Goal: Information Seeking & Learning: Learn about a topic

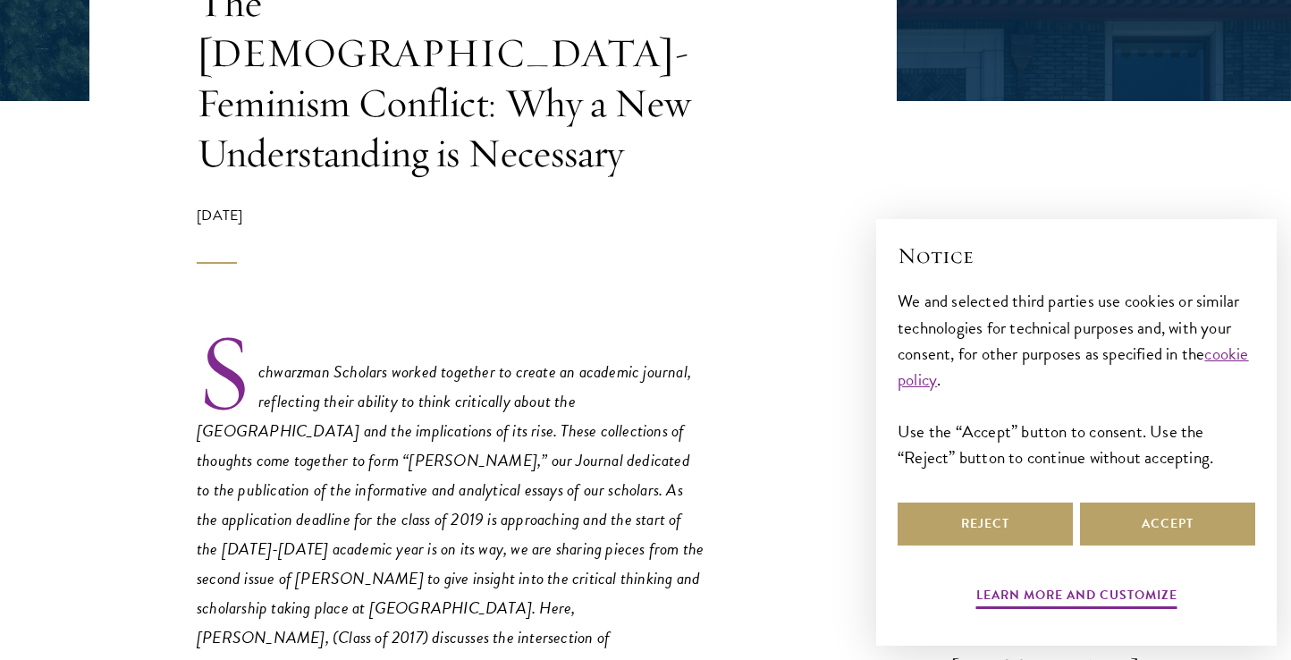
scroll to position [558, 0]
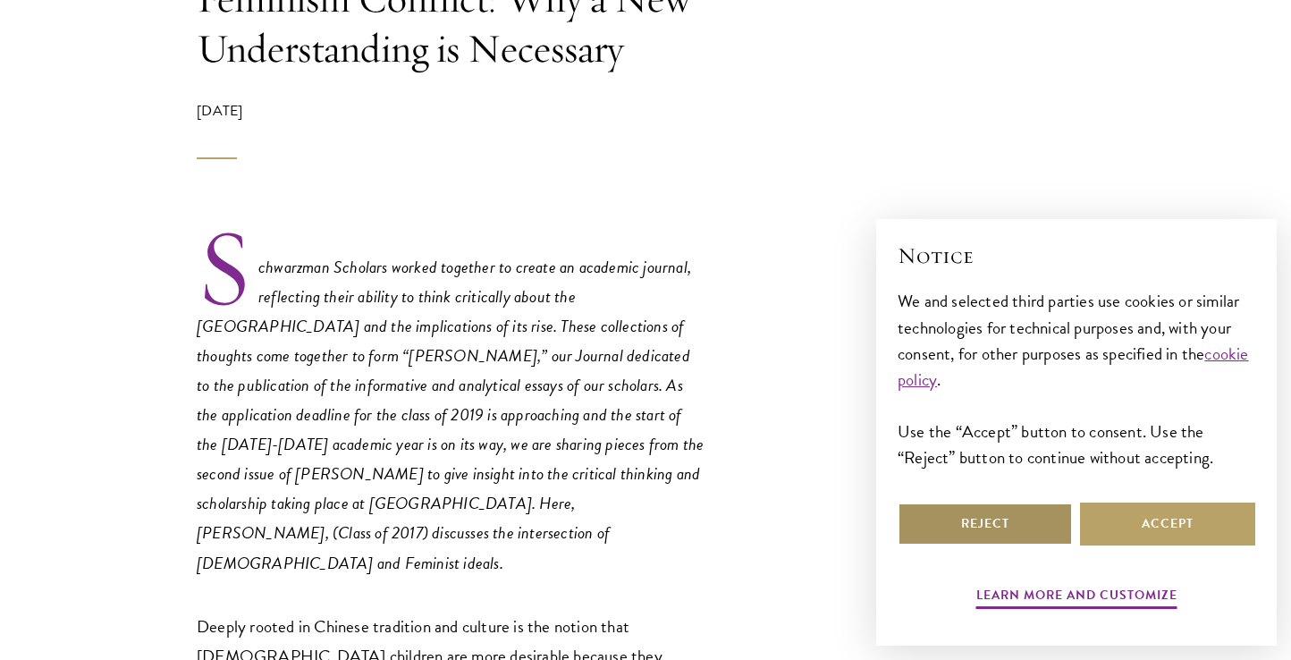
click at [910, 523] on button "Reject" at bounding box center [985, 524] width 175 height 43
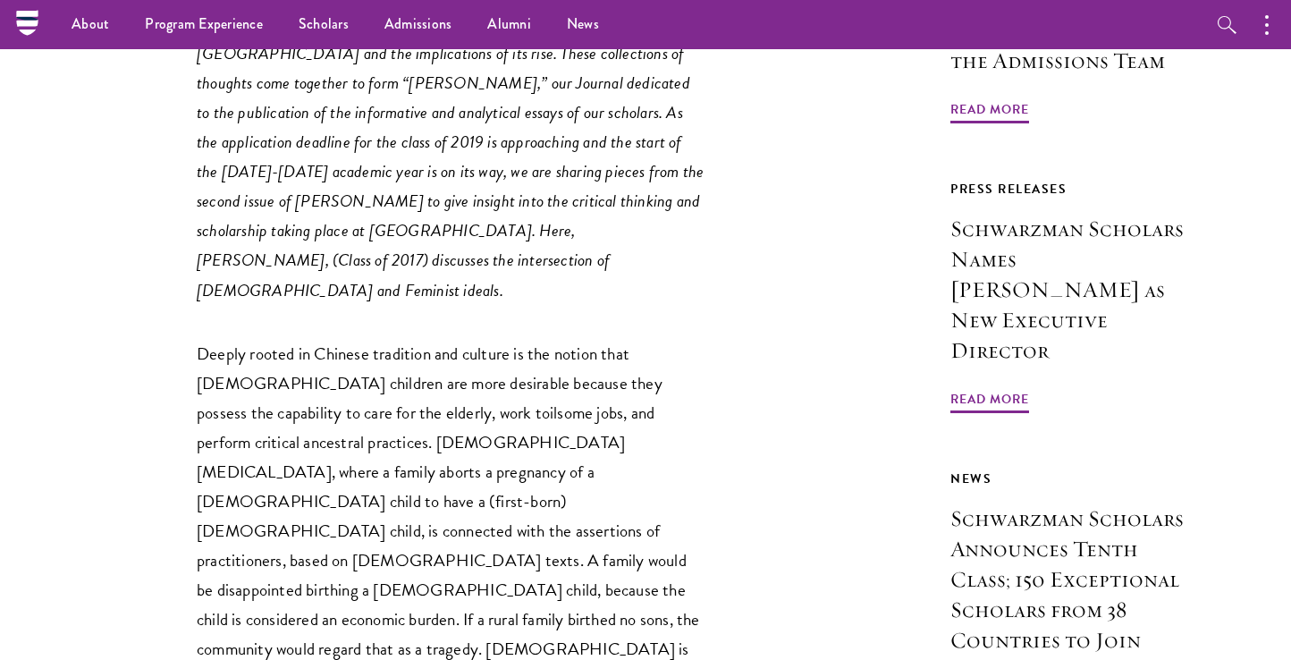
scroll to position [827, 0]
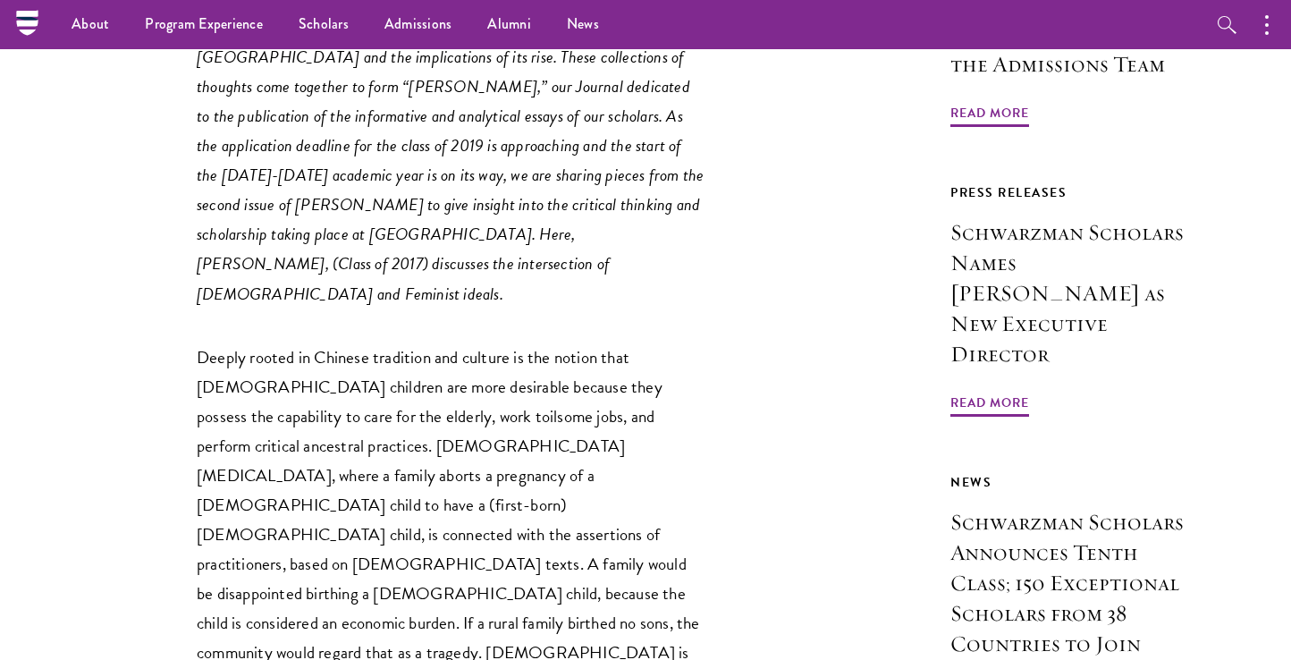
click at [590, 343] on p "Deeply rooted in Chinese tradition and culture is the notion that [DEMOGRAPHIC_…" at bounding box center [452, 579] width 510 height 473
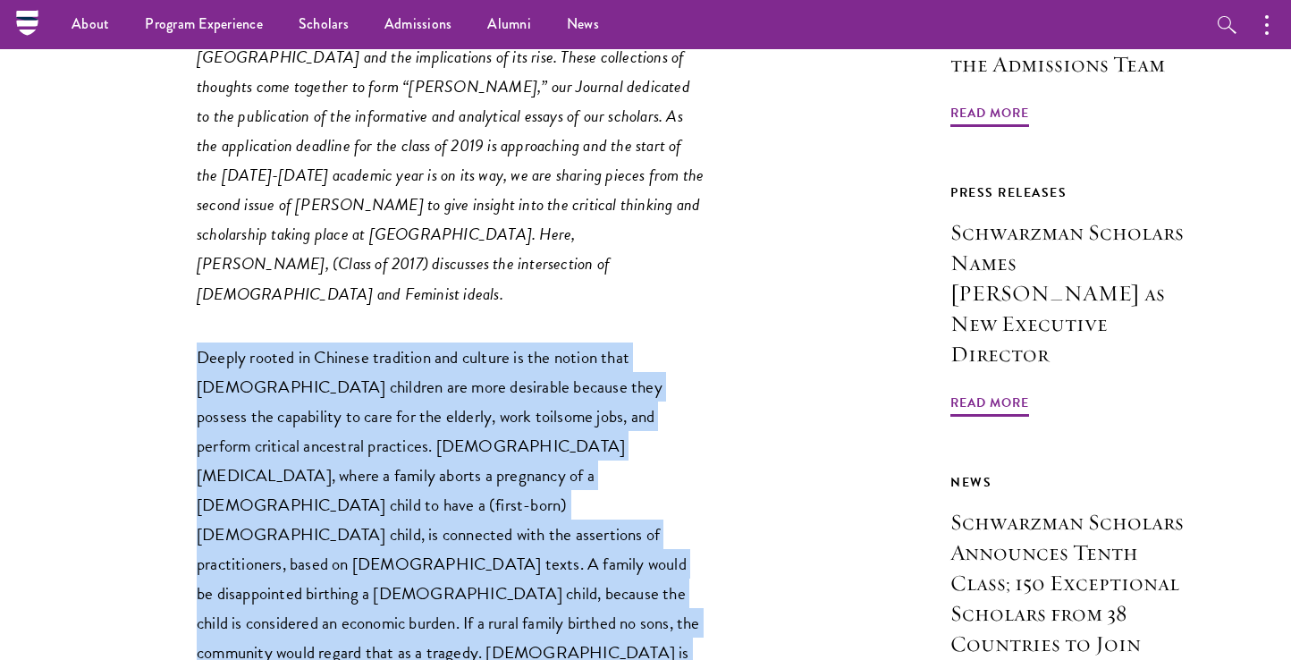
click at [590, 343] on p "Deeply rooted in Chinese tradition and culture is the notion that [DEMOGRAPHIC_…" at bounding box center [452, 579] width 510 height 473
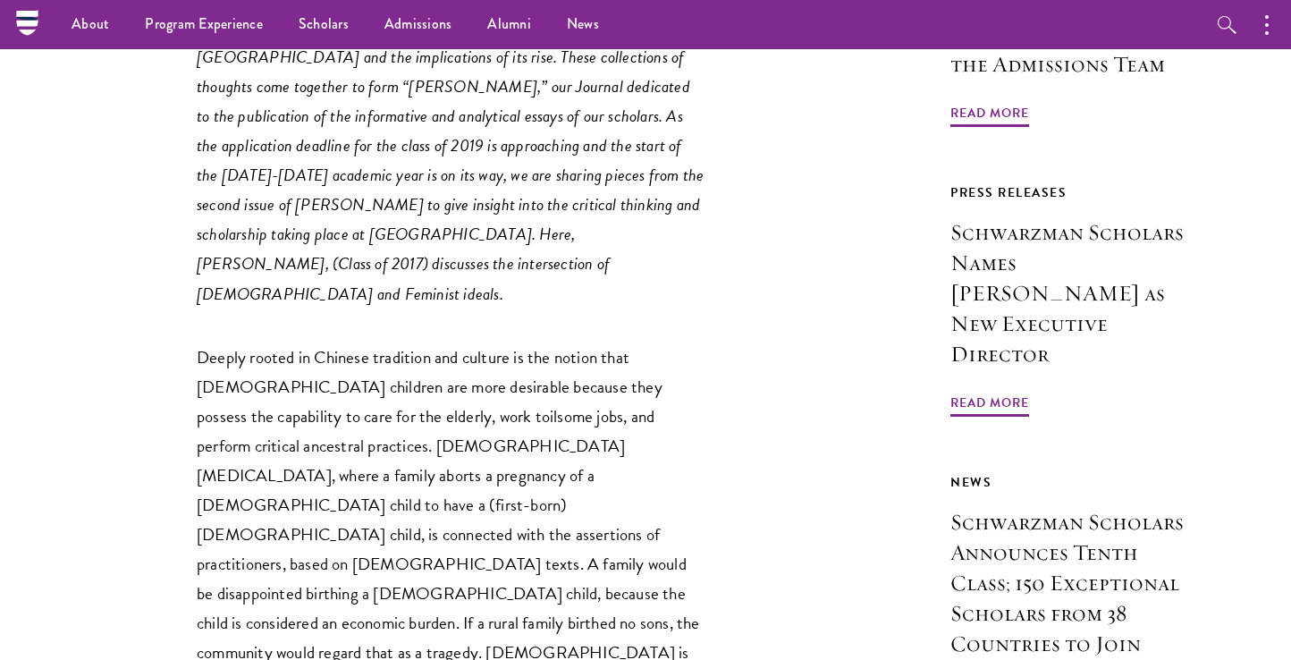
click at [562, 406] on p "Deeply rooted in Chinese tradition and culture is the notion that [DEMOGRAPHIC_…" at bounding box center [452, 579] width 510 height 473
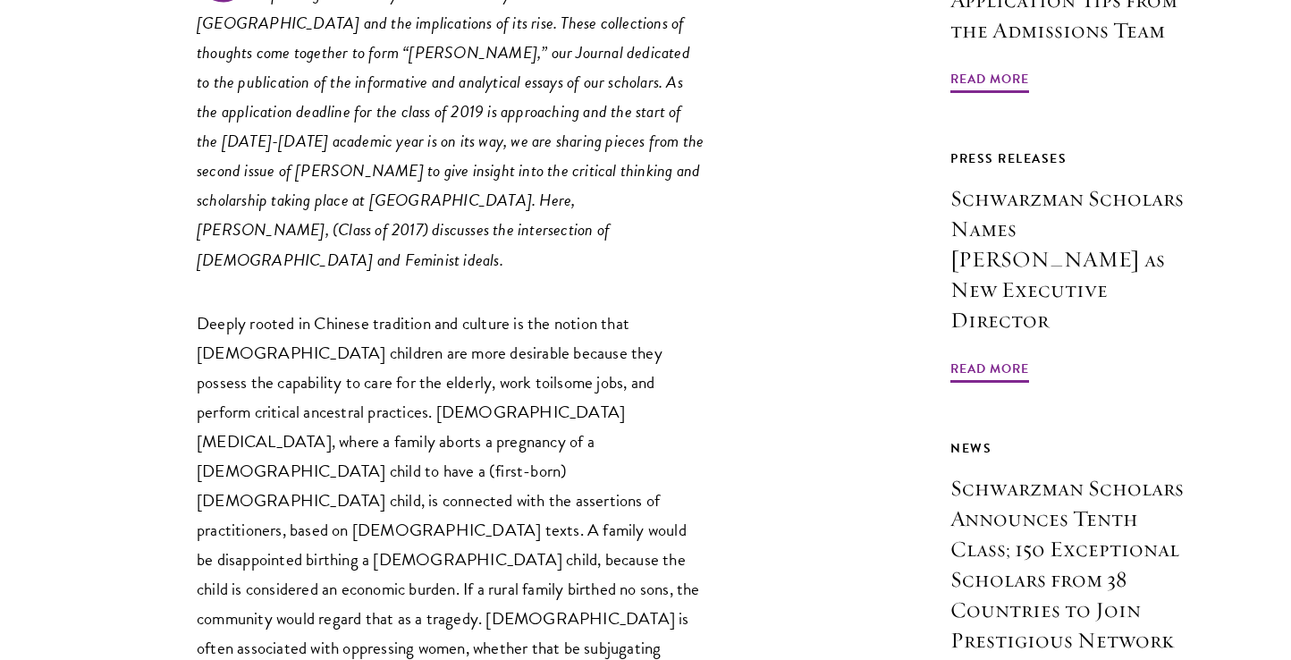
scroll to position [864, 0]
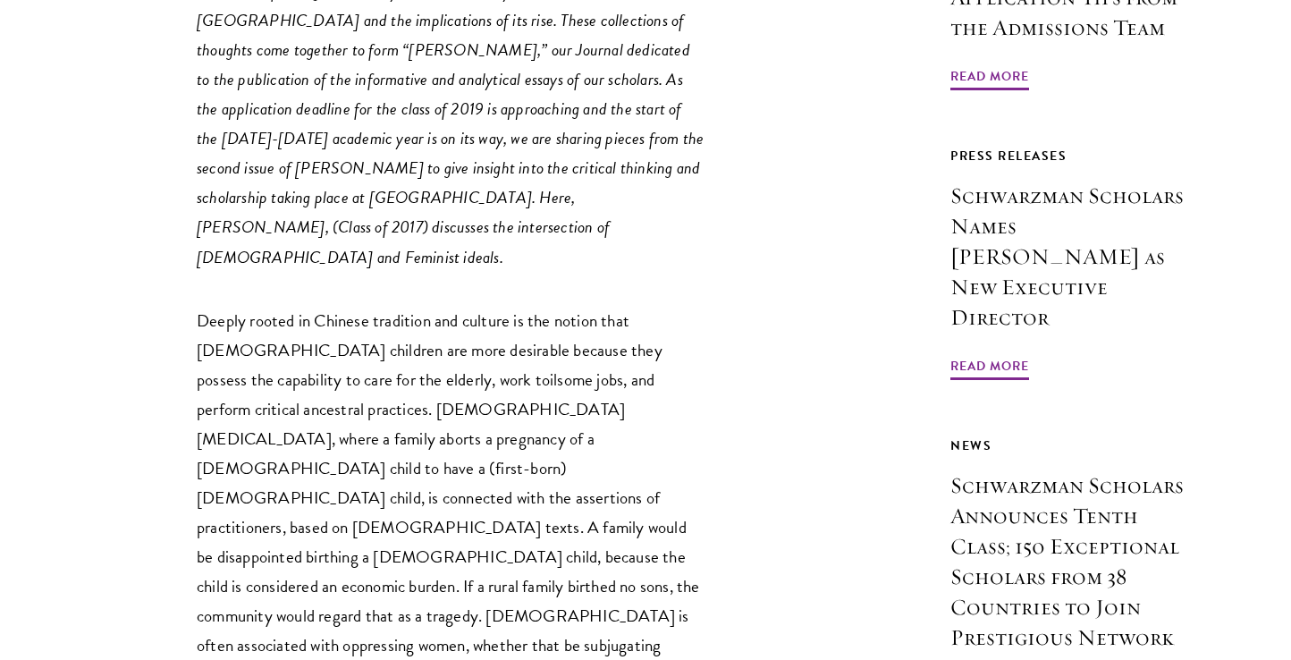
click at [448, 391] on p "Deeply rooted in Chinese tradition and culture is the notion that [DEMOGRAPHIC_…" at bounding box center [452, 542] width 510 height 473
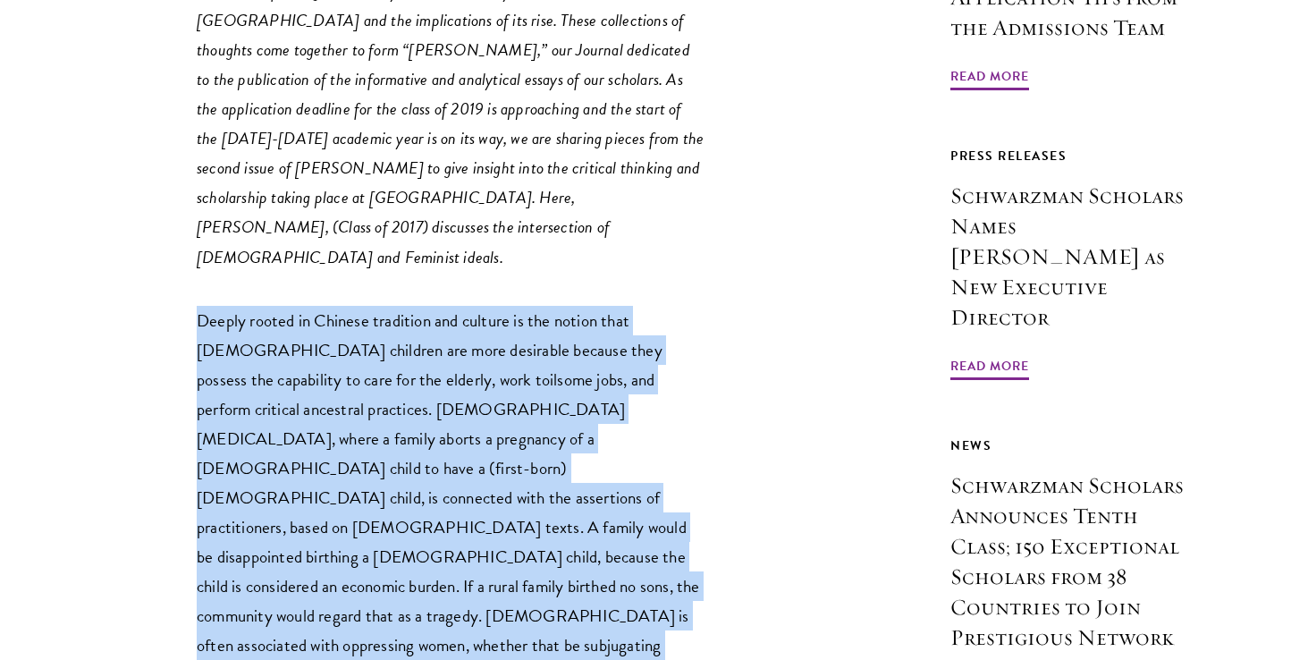
click at [448, 391] on p "Deeply rooted in Chinese tradition and culture is the notion that [DEMOGRAPHIC_…" at bounding box center [452, 542] width 510 height 473
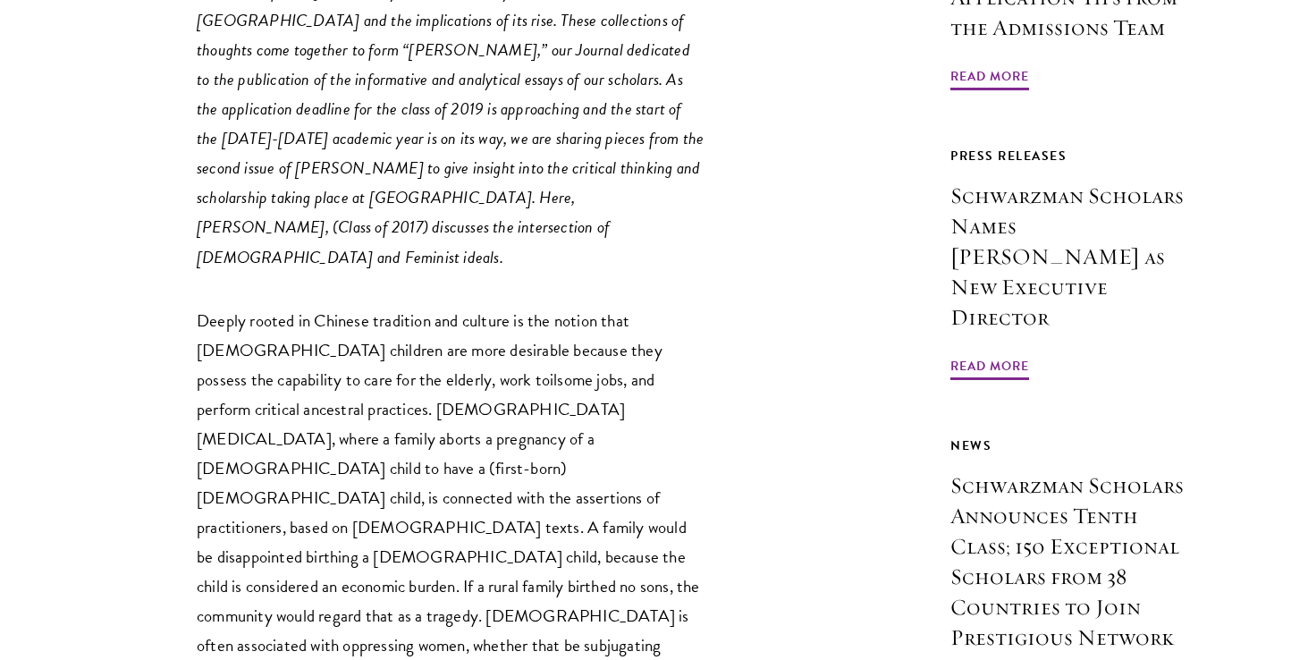
click at [432, 447] on p "Deeply rooted in Chinese tradition and culture is the notion that [DEMOGRAPHIC_…" at bounding box center [452, 542] width 510 height 473
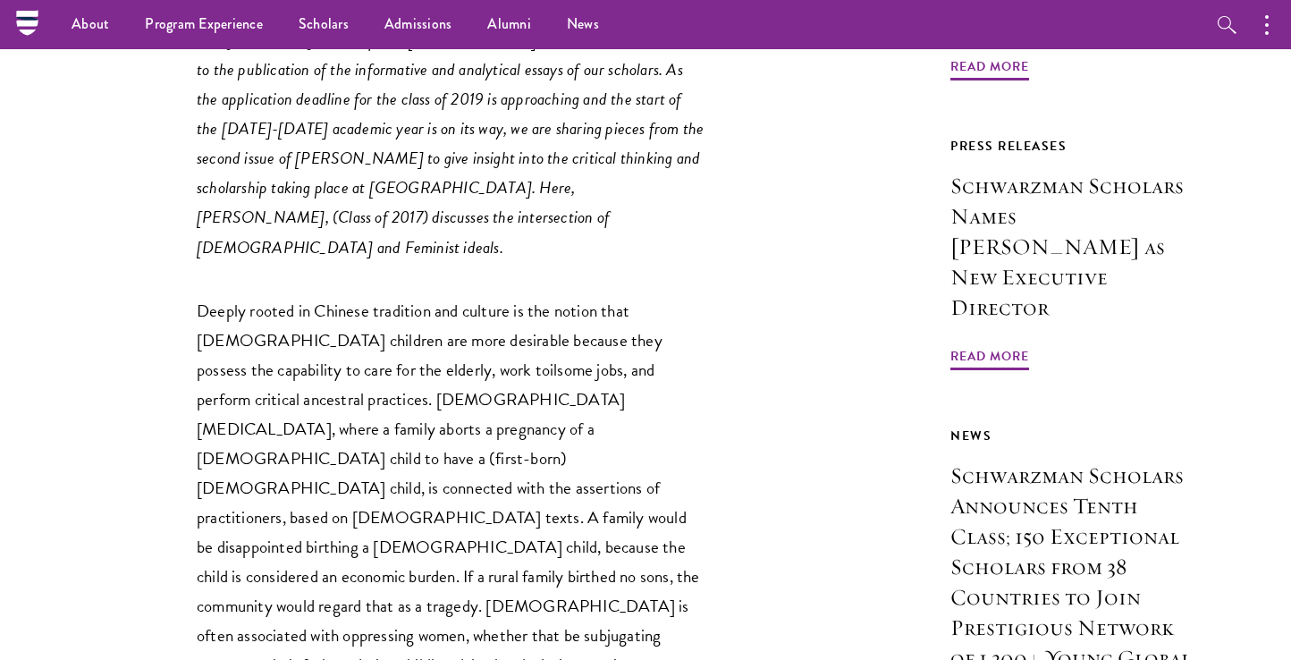
scroll to position [873, 0]
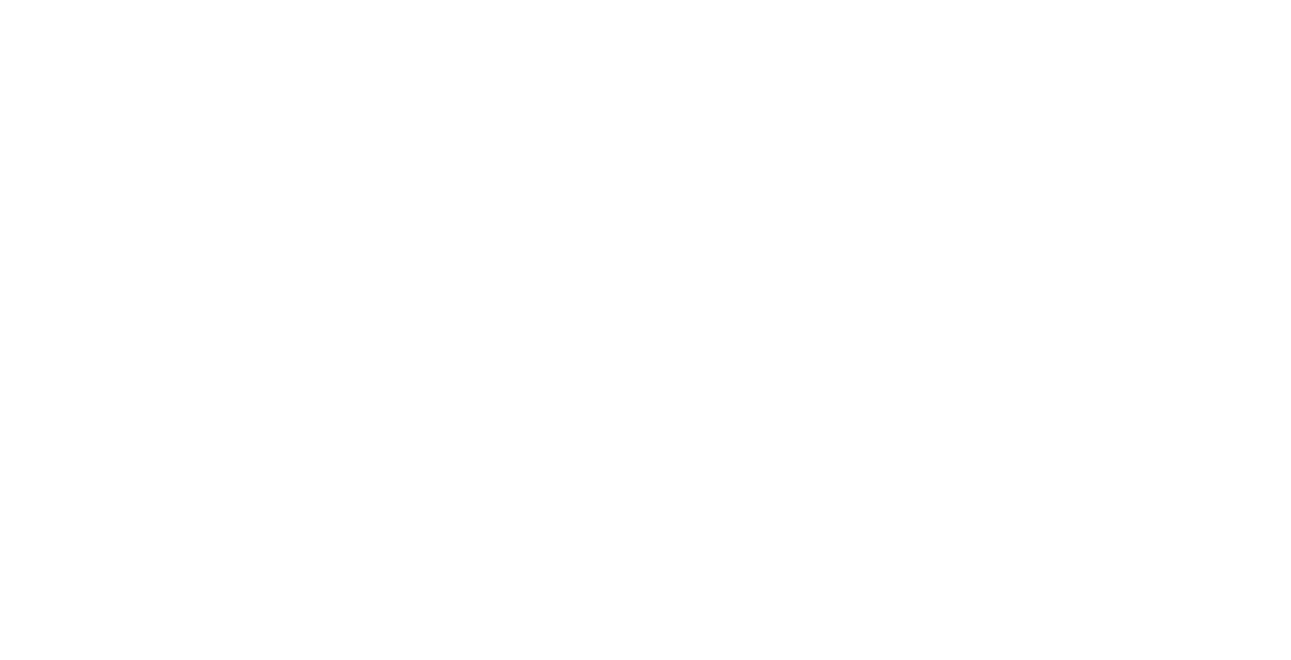
scroll to position [827, 0]
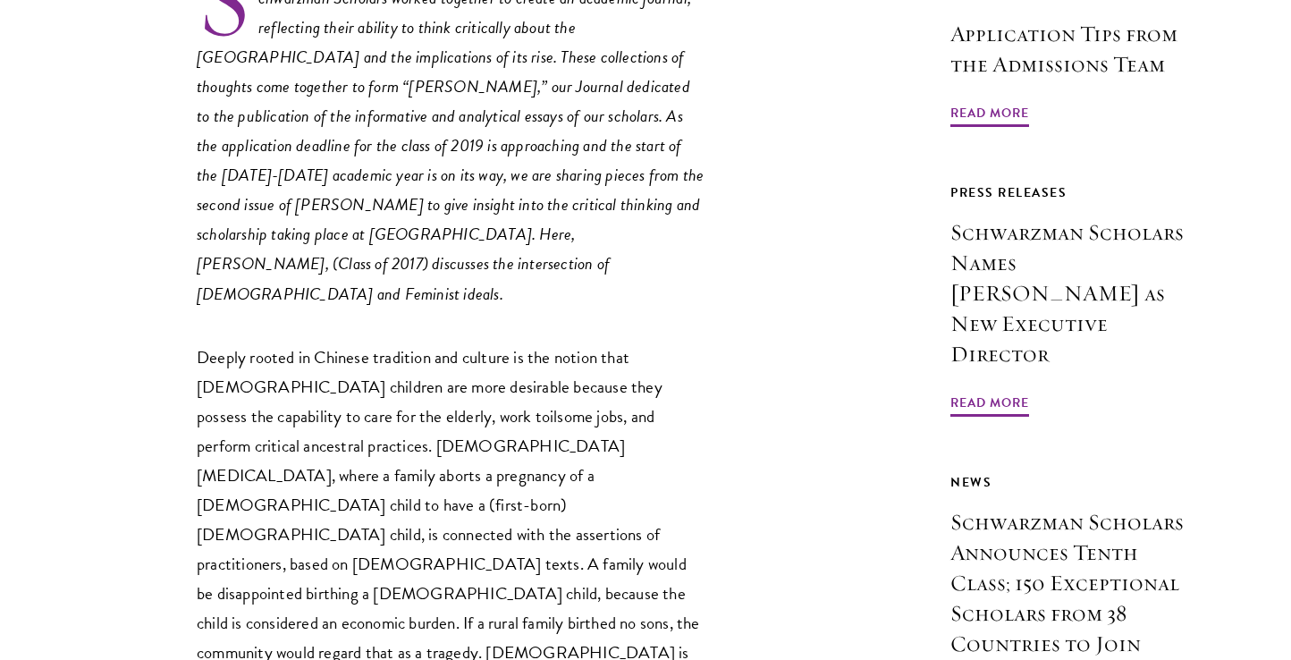
click at [428, 0] on em "Schwarzman Scholars worked together to create an academic journal, reflecting t…" at bounding box center [450, 145] width 507 height 321
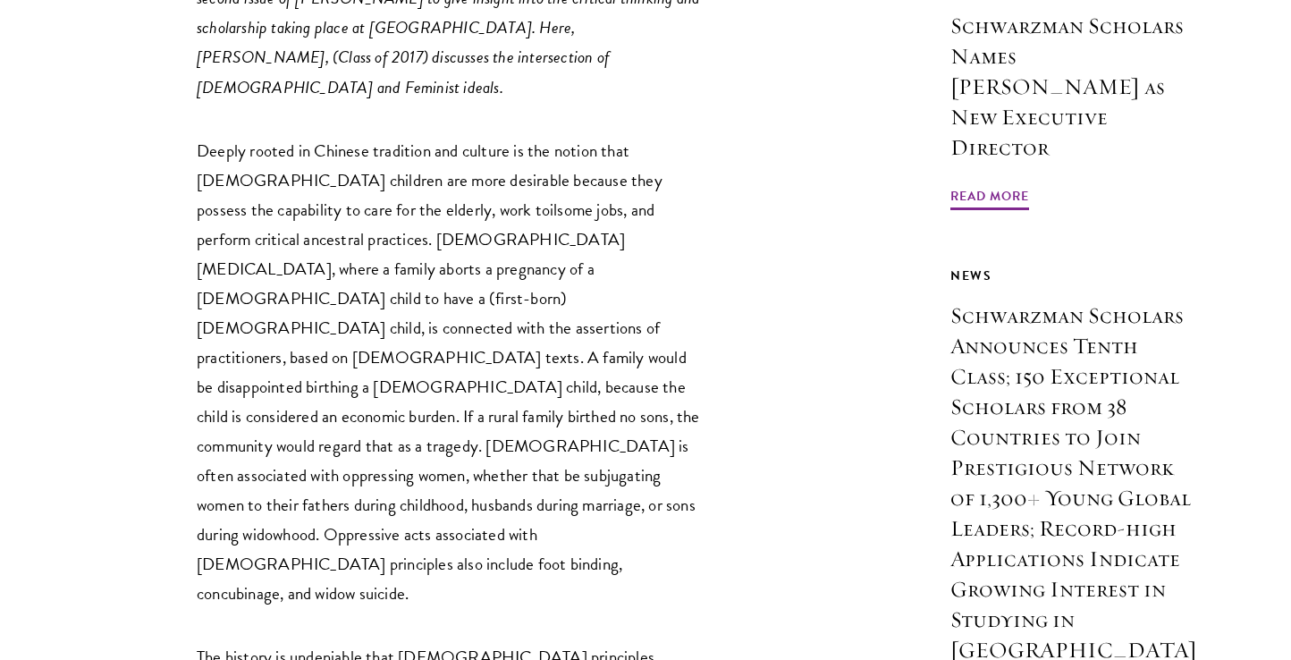
scroll to position [1039, 0]
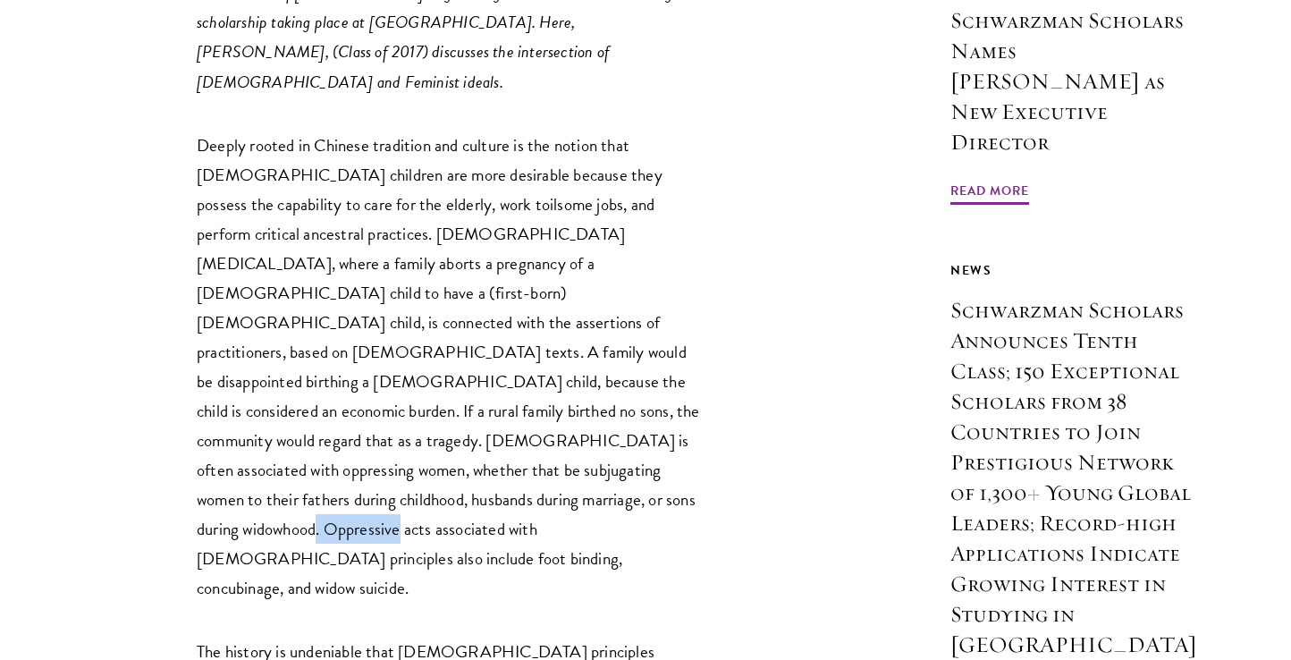
drag, startPoint x: 726, startPoint y: 380, endPoint x: 619, endPoint y: 382, distance: 107.3
copy p "concubinage,"
click at [485, 402] on p "Deeply rooted in Chinese tradition and culture is the notion that [DEMOGRAPHIC_…" at bounding box center [452, 367] width 510 height 473
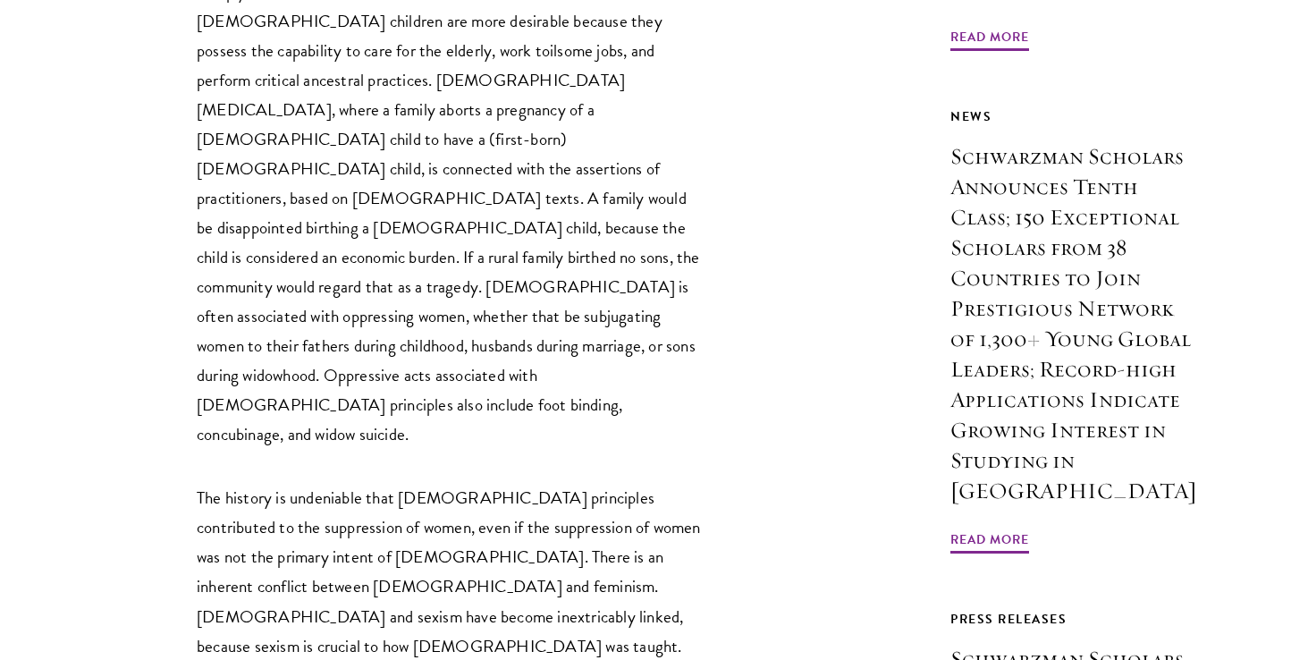
scroll to position [1197, 0]
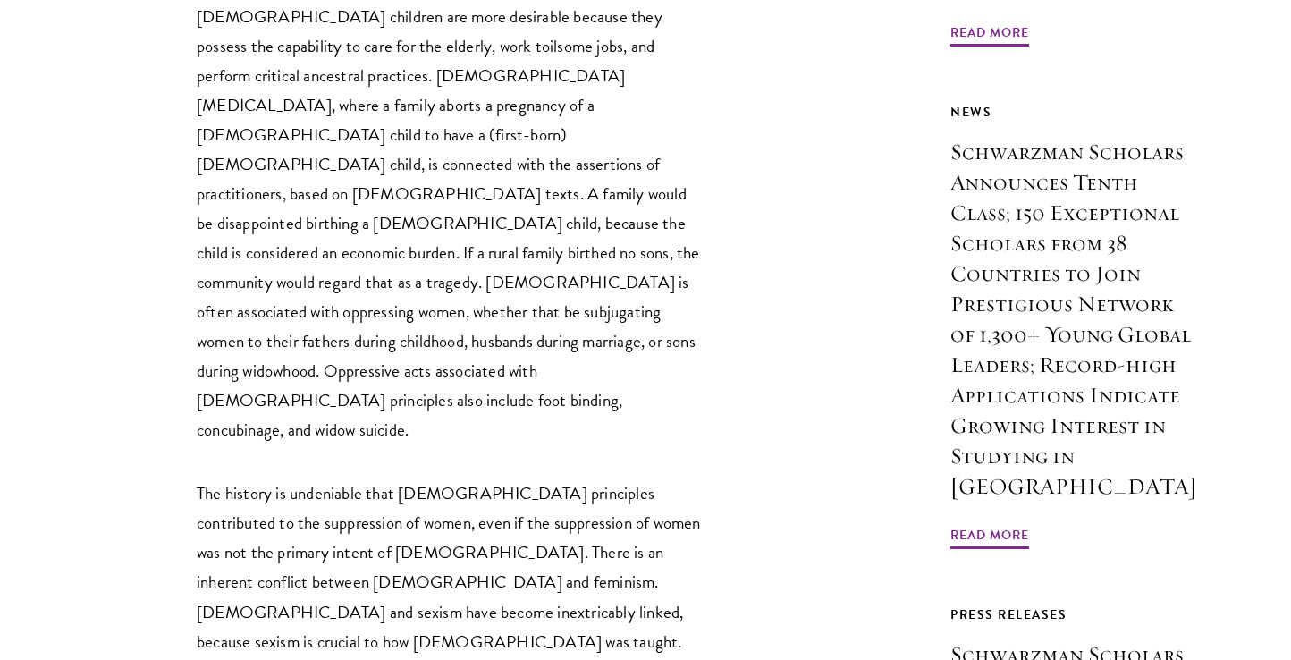
click at [522, 478] on p "The history is undeniable that [DEMOGRAPHIC_DATA] principles contributed to the…" at bounding box center [452, 670] width 510 height 385
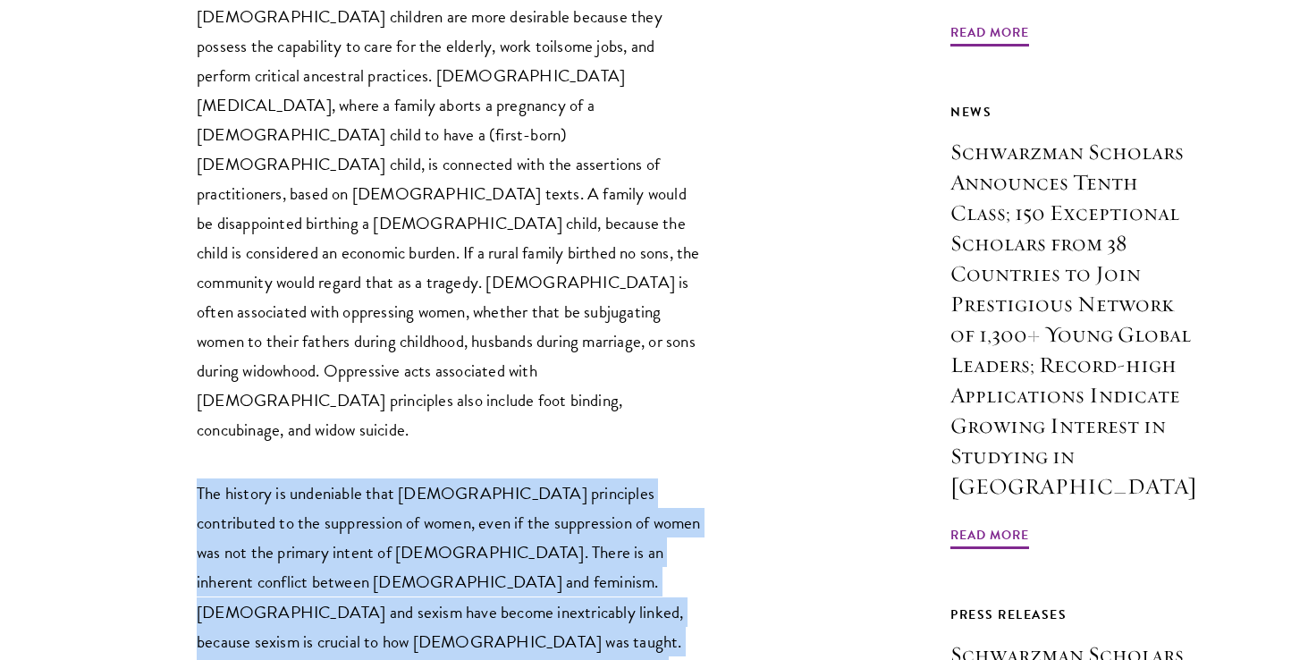
click at [522, 478] on p "The history is undeniable that [DEMOGRAPHIC_DATA] principles contributed to the…" at bounding box center [452, 670] width 510 height 385
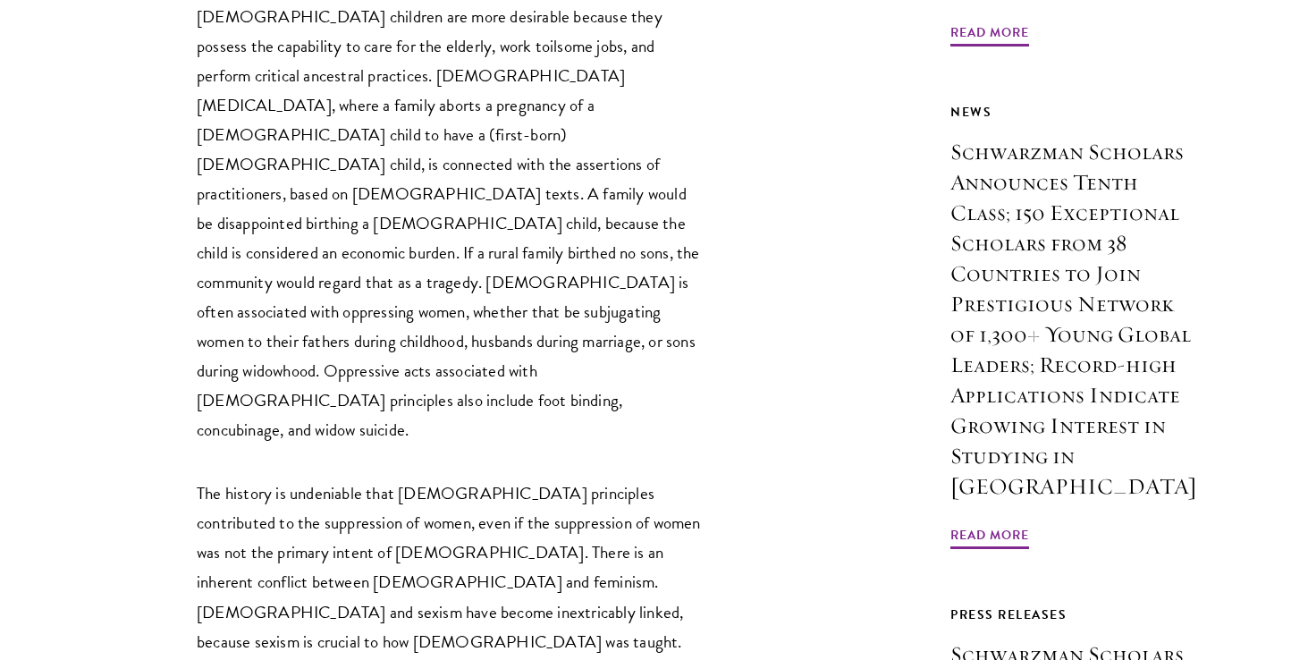
click at [522, 478] on p "The history is undeniable that [DEMOGRAPHIC_DATA] principles contributed to the…" at bounding box center [452, 670] width 510 height 385
click at [534, 213] on p "Deeply rooted in Chinese tradition and culture is the notion that [DEMOGRAPHIC_…" at bounding box center [452, 208] width 510 height 473
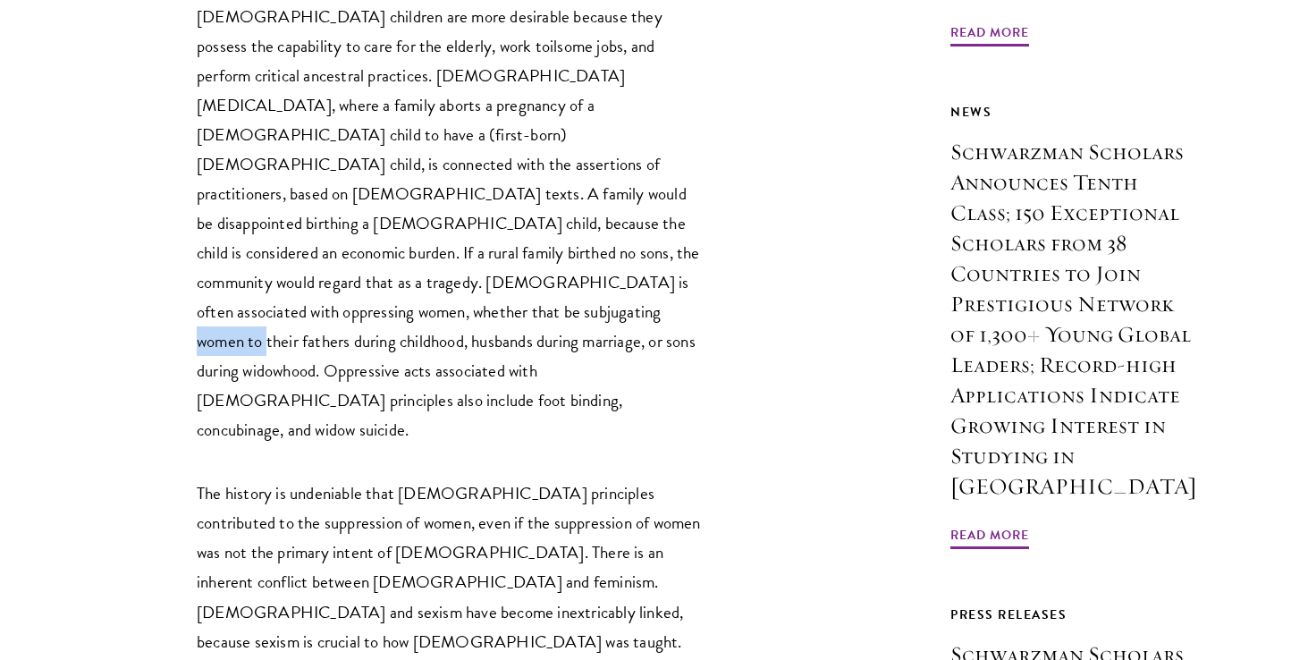
click at [534, 213] on p "Deeply rooted in Chinese tradition and culture is the notion that [DEMOGRAPHIC_…" at bounding box center [452, 208] width 510 height 473
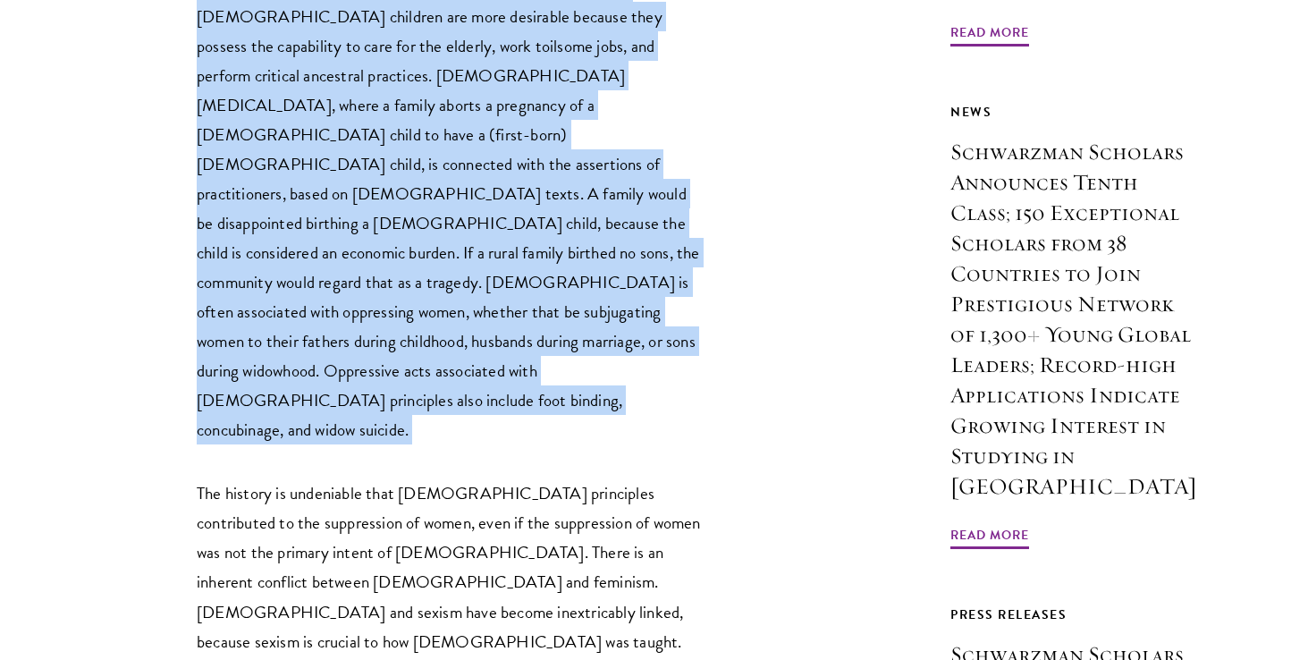
click at [389, 478] on p "The history is undeniable that [DEMOGRAPHIC_DATA] principles contributed to the…" at bounding box center [452, 670] width 510 height 385
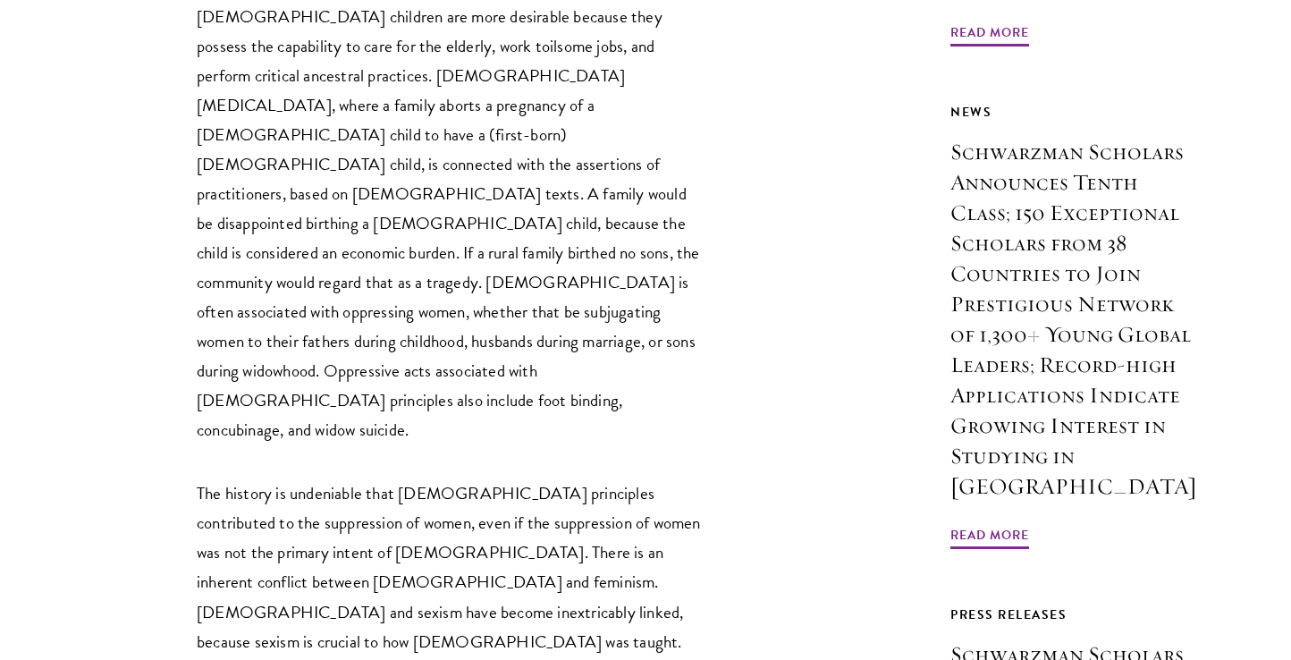
click at [349, 562] on p "The history is undeniable that [DEMOGRAPHIC_DATA] principles contributed to the…" at bounding box center [452, 670] width 510 height 385
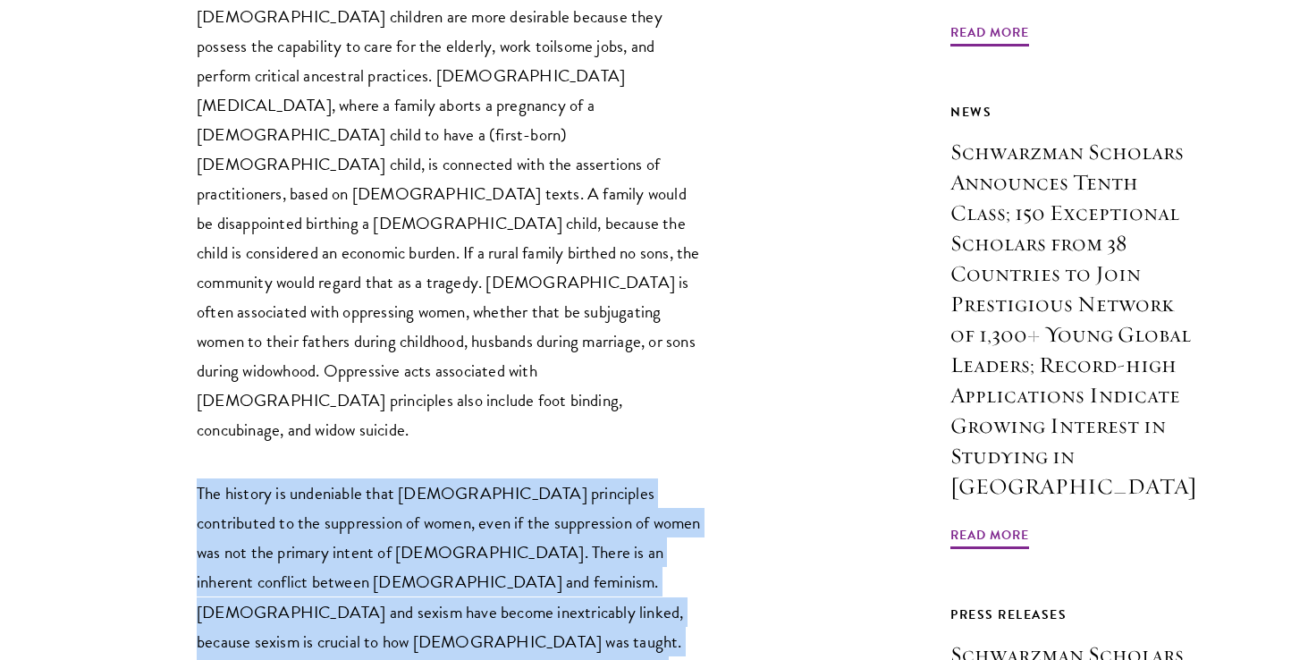
click at [349, 562] on p "The history is undeniable that [DEMOGRAPHIC_DATA] principles contributed to the…" at bounding box center [452, 670] width 510 height 385
click at [377, 209] on p "Deeply rooted in Chinese tradition and culture is the notion that [DEMOGRAPHIC_…" at bounding box center [452, 208] width 510 height 473
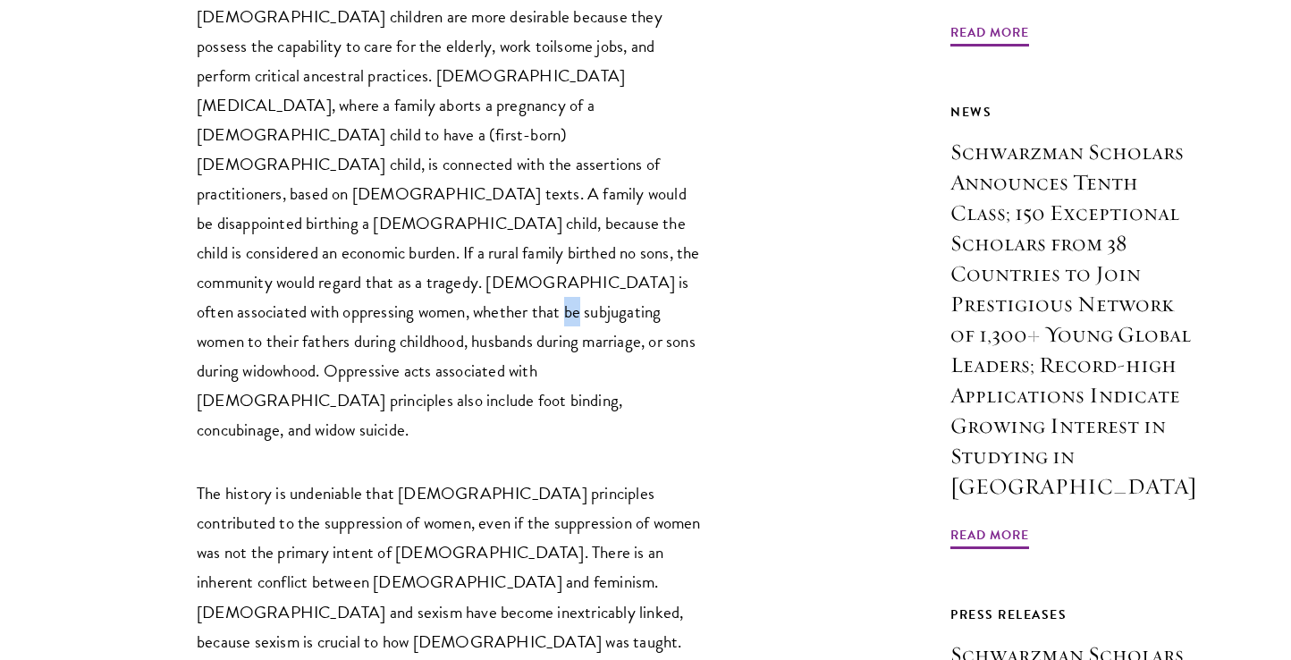
click at [377, 209] on p "Deeply rooted in Chinese tradition and culture is the notion that [DEMOGRAPHIC_…" at bounding box center [452, 208] width 510 height 473
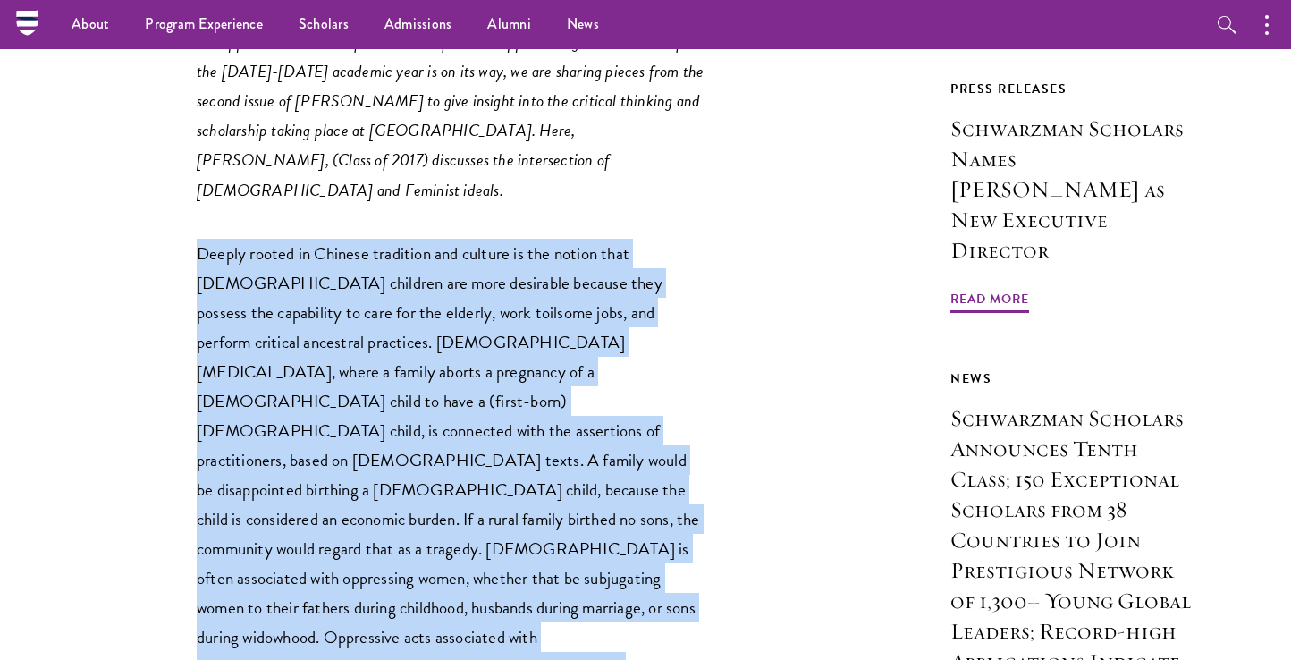
scroll to position [926, 0]
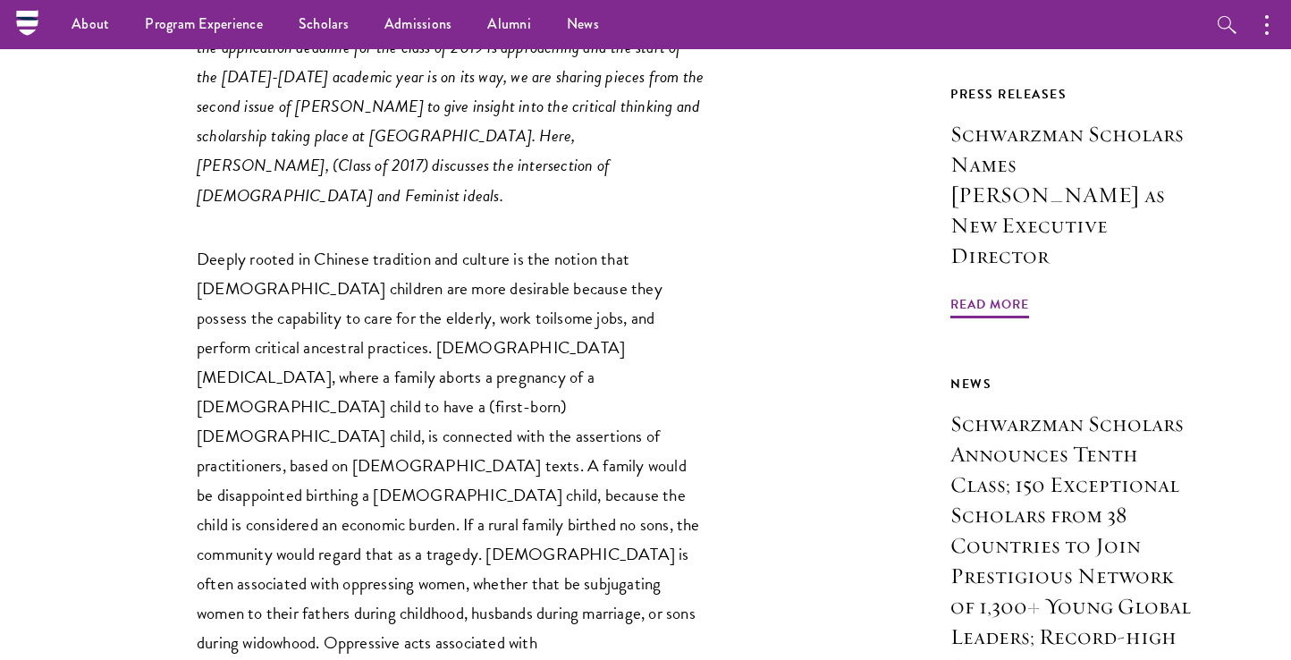
click at [305, 318] on p "Deeply rooted in Chinese tradition and culture is the notion that [DEMOGRAPHIC_…" at bounding box center [452, 480] width 510 height 473
click at [489, 384] on p "Deeply rooted in Chinese tradition and culture is the notion that [DEMOGRAPHIC_…" at bounding box center [452, 480] width 510 height 473
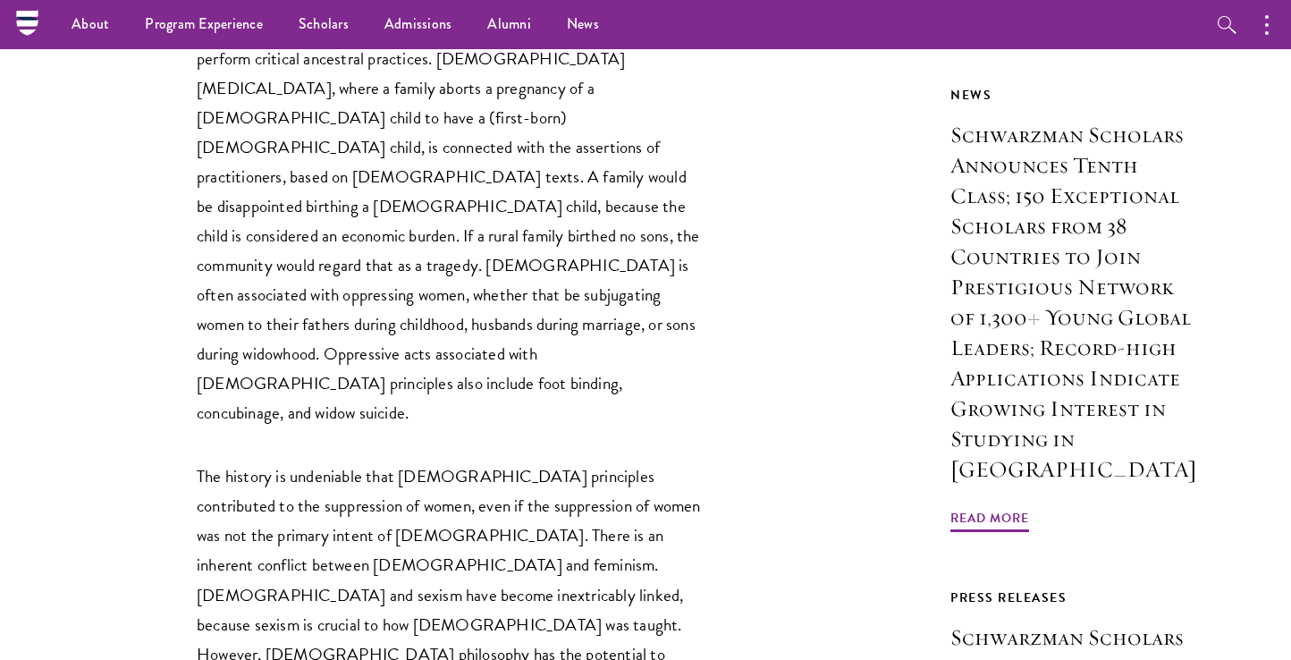
scroll to position [1212, 0]
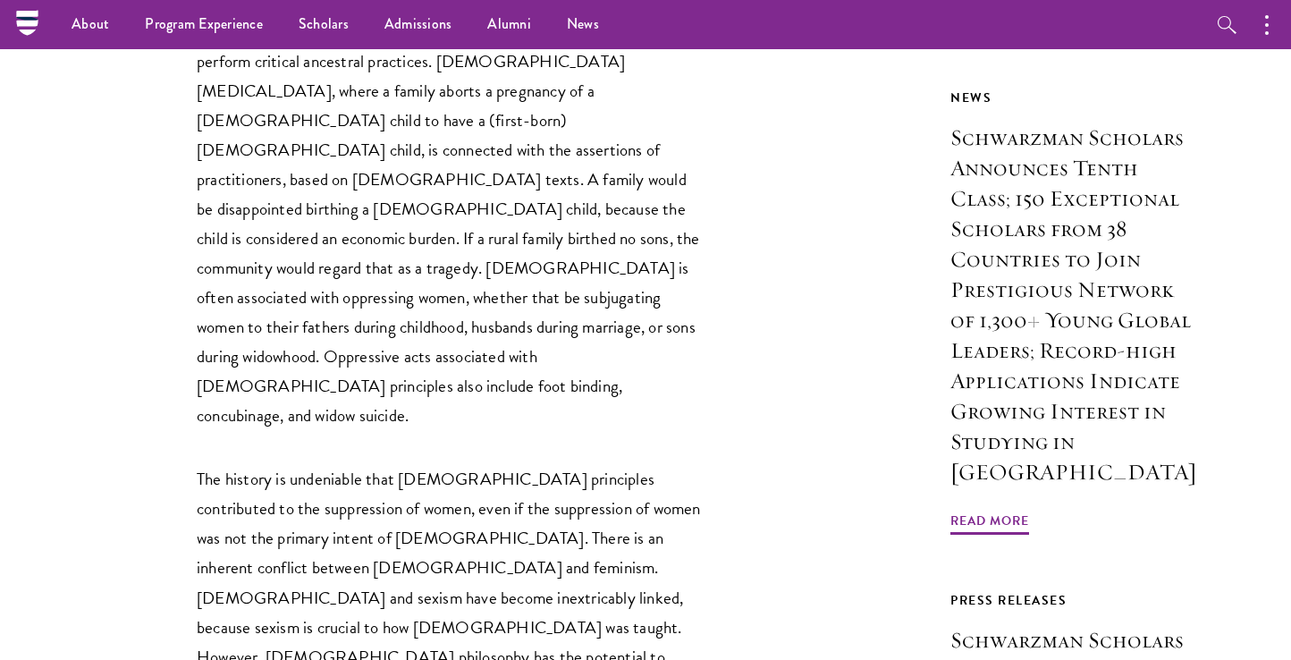
click at [690, 464] on p "The history is undeniable that [DEMOGRAPHIC_DATA] principles contributed to the…" at bounding box center [452, 656] width 510 height 385
click at [656, 224] on p "Deeply rooted in Chinese tradition and culture is the notion that [DEMOGRAPHIC_…" at bounding box center [452, 194] width 510 height 473
